Goal: Task Accomplishment & Management: Use online tool/utility

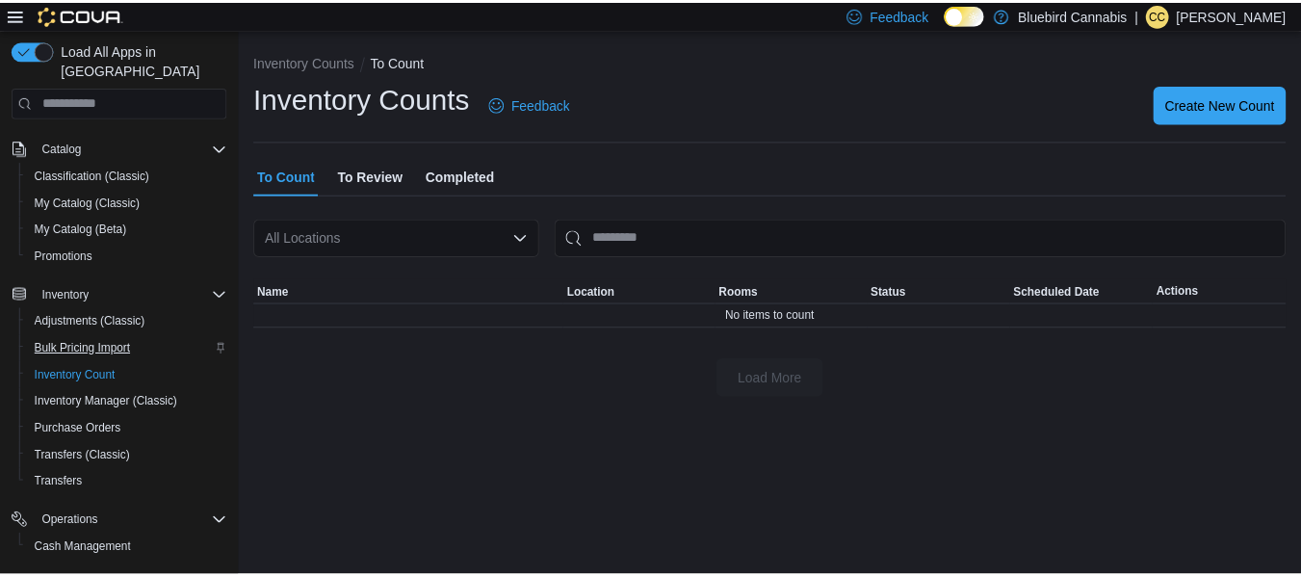
scroll to position [303, 0]
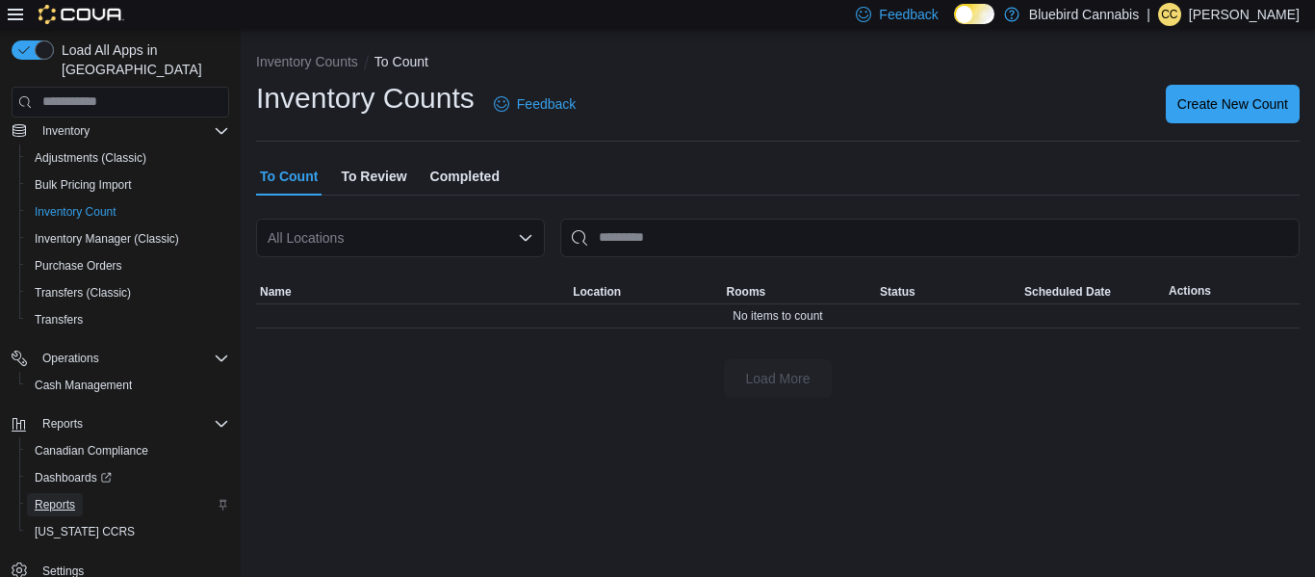
click at [71, 501] on span "Reports" at bounding box center [55, 504] width 40 height 15
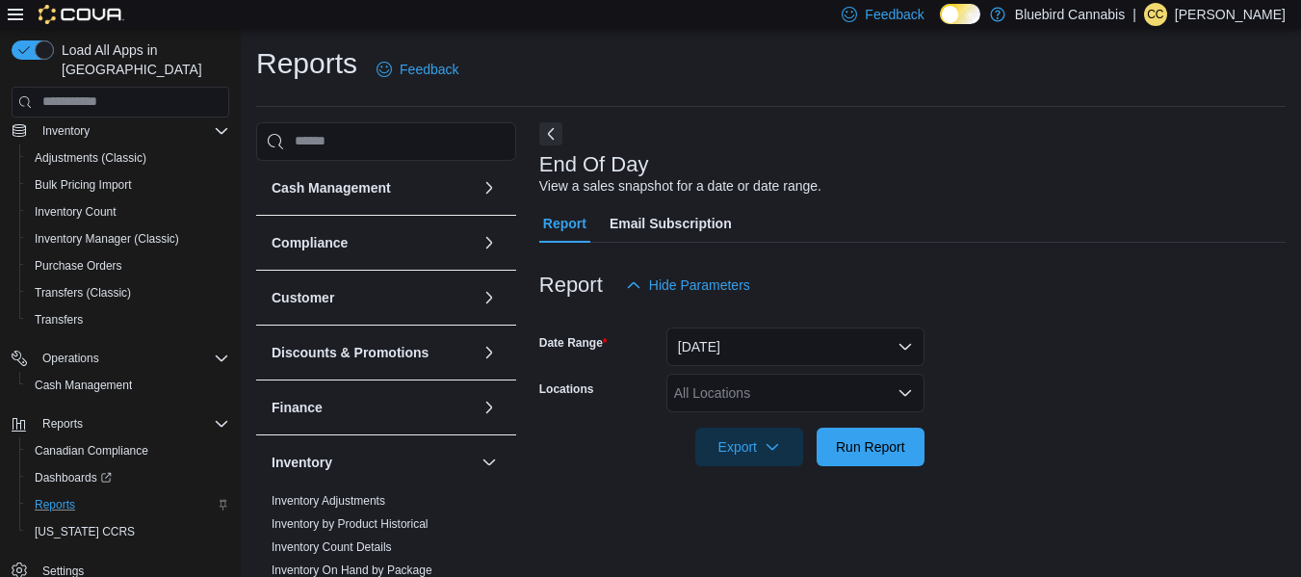
scroll to position [32, 0]
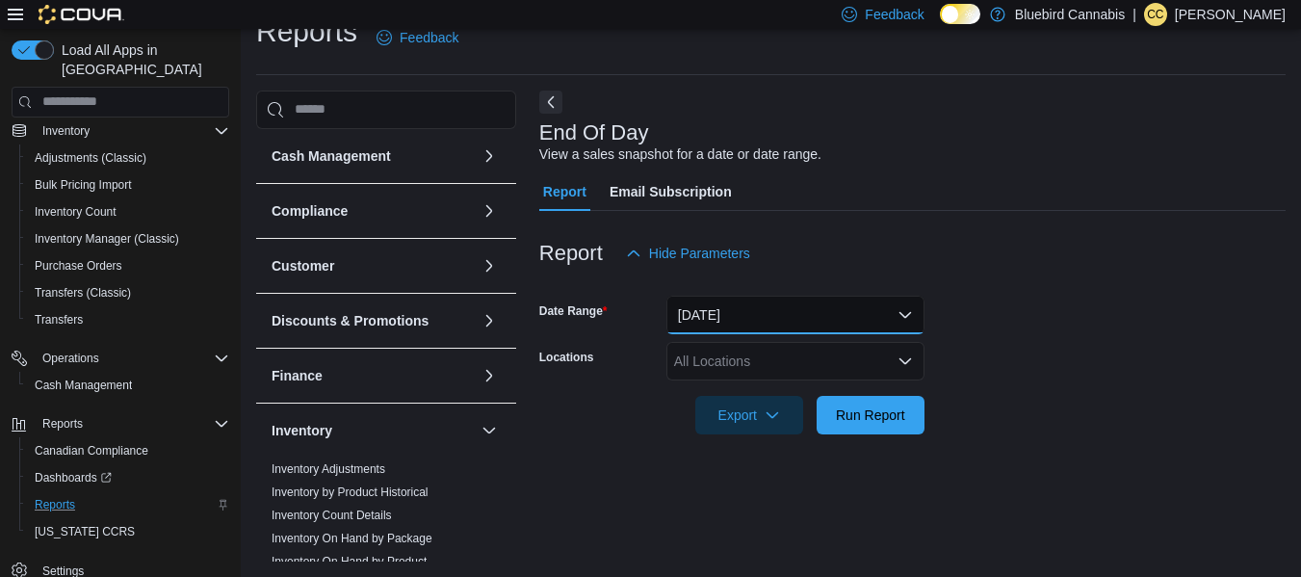
click at [910, 307] on button "[DATE]" at bounding box center [795, 315] width 258 height 39
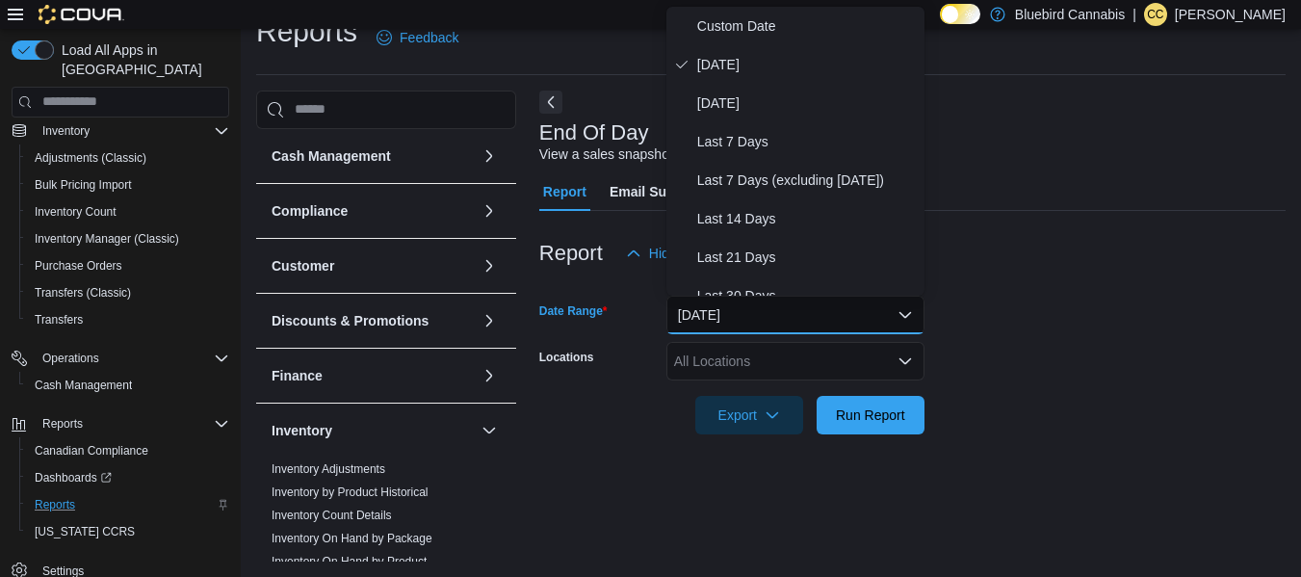
click at [910, 307] on button "[DATE]" at bounding box center [795, 315] width 258 height 39
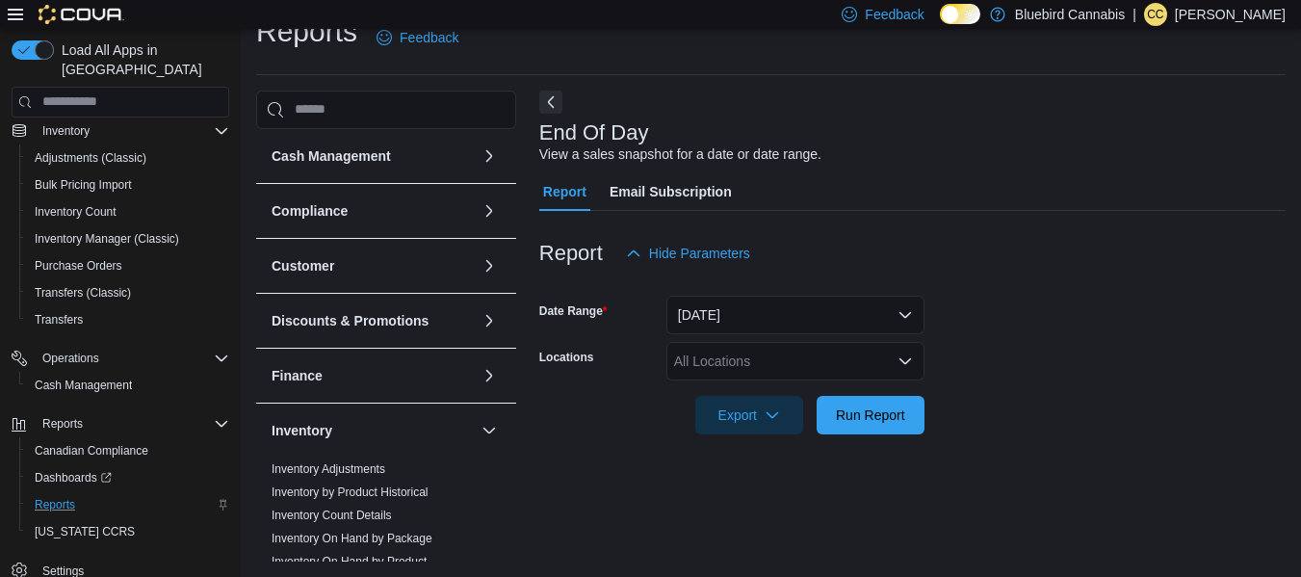
click at [907, 373] on div "All Locations" at bounding box center [795, 361] width 258 height 39
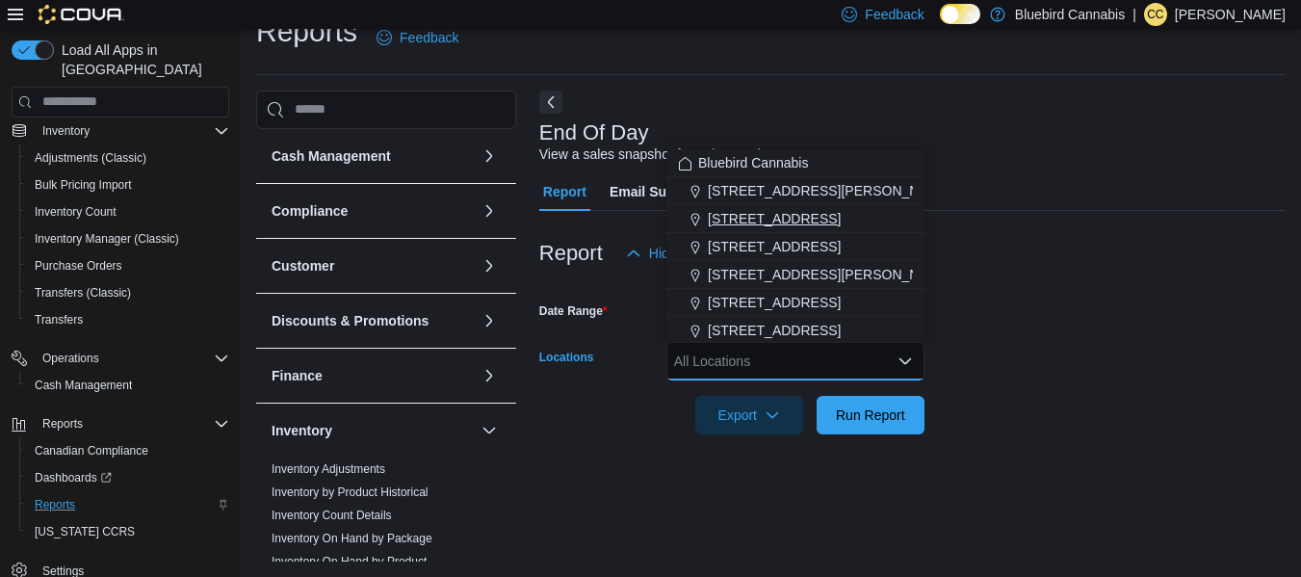
click at [797, 214] on span "[STREET_ADDRESS]" at bounding box center [774, 218] width 133 height 19
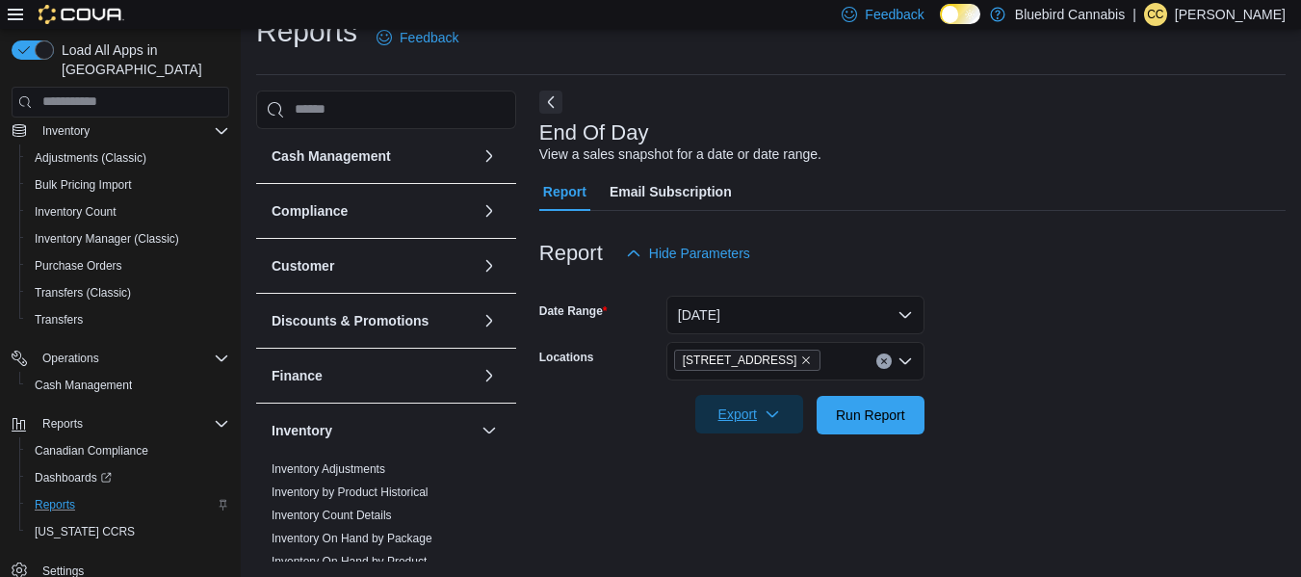
click at [770, 420] on icon "button" at bounding box center [771, 413] width 15 height 15
click at [875, 407] on span "Run Report" at bounding box center [870, 413] width 69 height 19
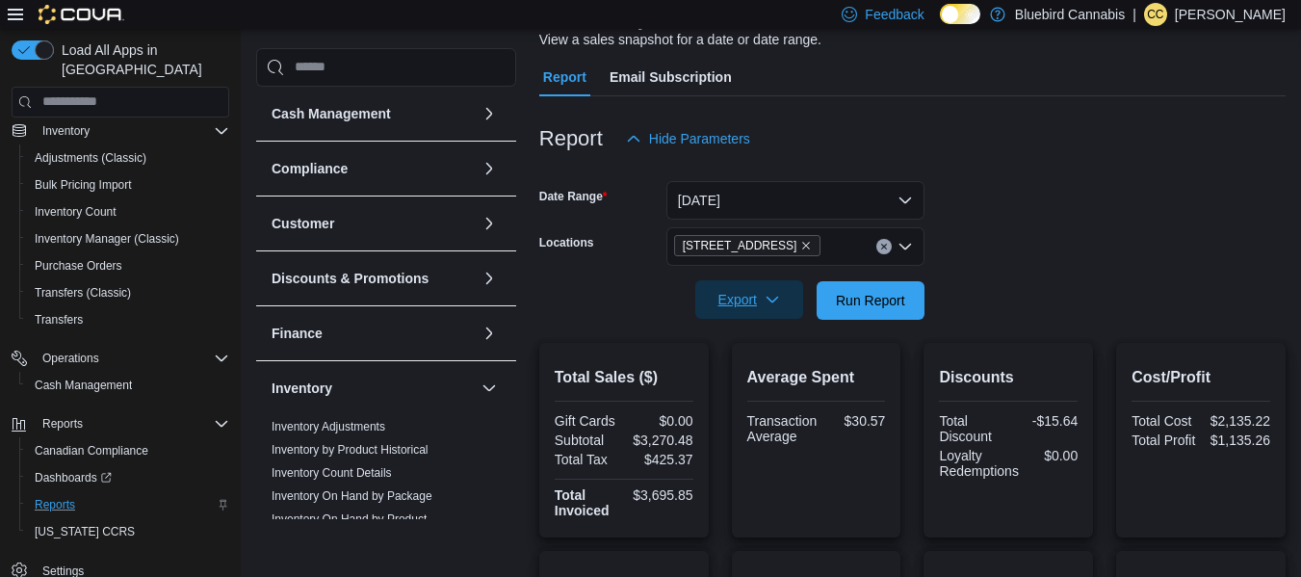
scroll to position [145, 0]
click at [856, 296] on span "Run Report" at bounding box center [870, 300] width 69 height 19
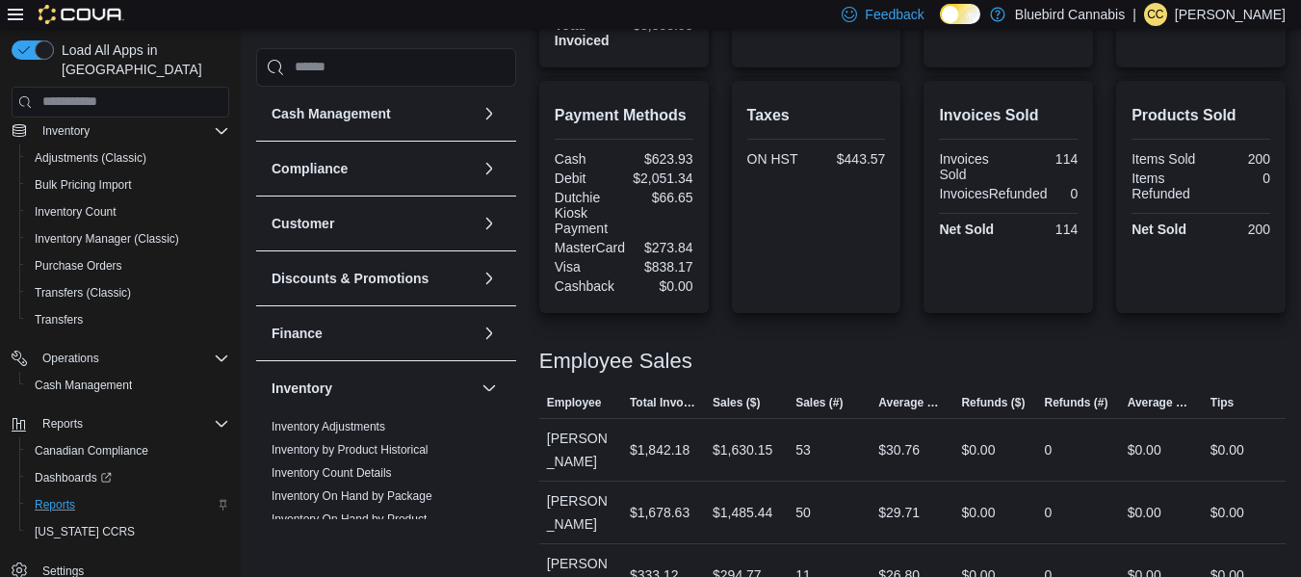
scroll to position [684, 0]
